Goal: Information Seeking & Learning: Learn about a topic

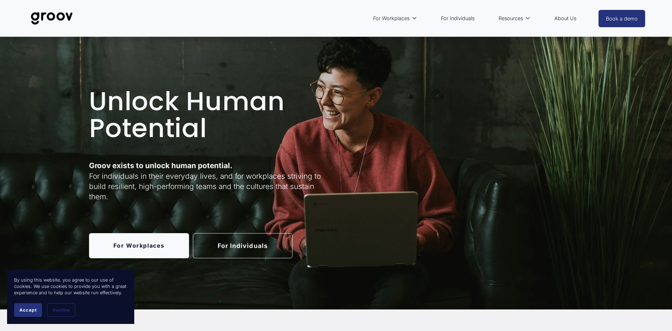
click at [238, 247] on link "For Individuals" at bounding box center [243, 245] width 100 height 25
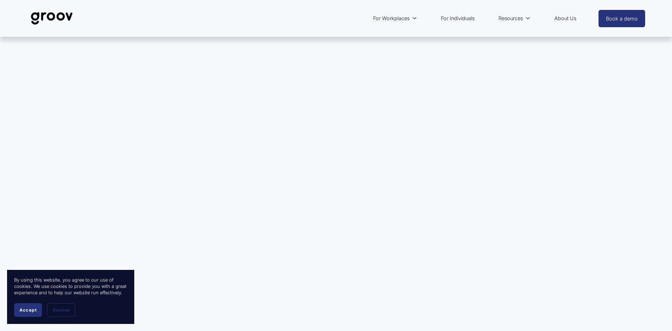
click at [462, 19] on link "For Individuals" at bounding box center [457, 18] width 41 height 16
click at [26, 311] on span "Accept" at bounding box center [27, 309] width 17 height 5
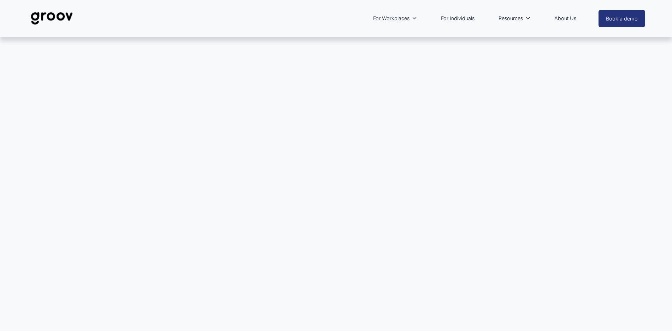
click at [570, 18] on link "About Us" at bounding box center [565, 18] width 29 height 16
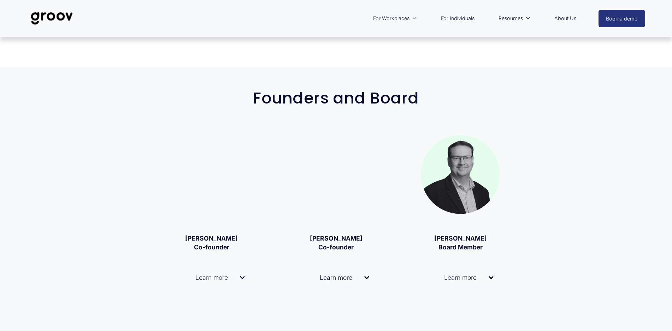
scroll to position [943, 0]
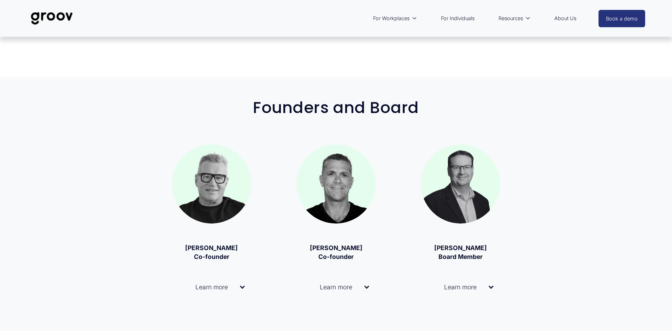
click at [370, 289] on button "Learn more" at bounding box center [335, 287] width 79 height 29
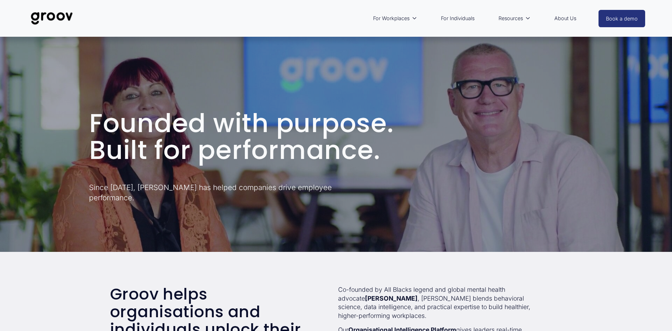
scroll to position [0, 0]
click at [461, 18] on link "For Individuals" at bounding box center [457, 18] width 41 height 16
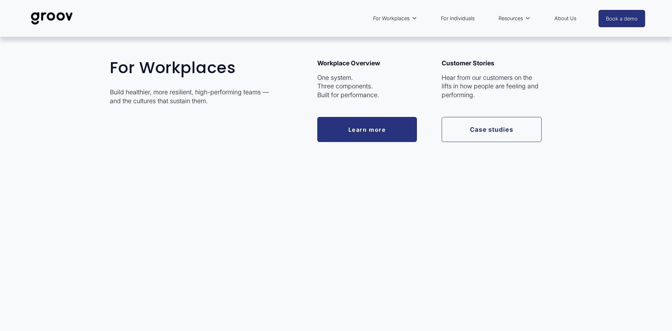
click at [374, 129] on link "Learn more" at bounding box center [367, 129] width 100 height 25
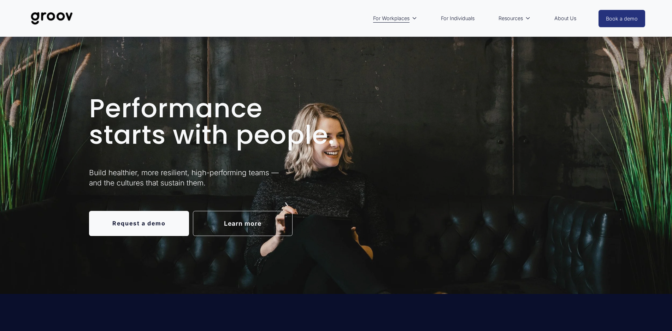
click at [248, 228] on link "Learn more" at bounding box center [243, 223] width 100 height 25
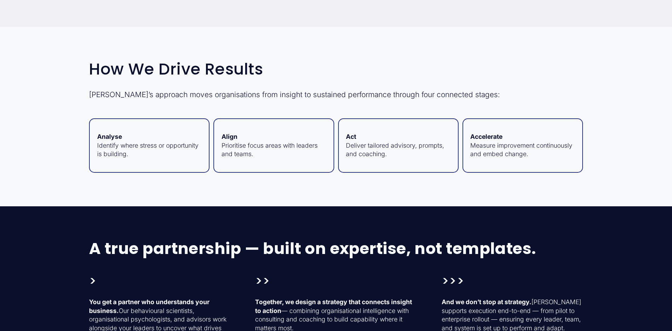
scroll to position [830, 0]
